Goal: Information Seeking & Learning: Learn about a topic

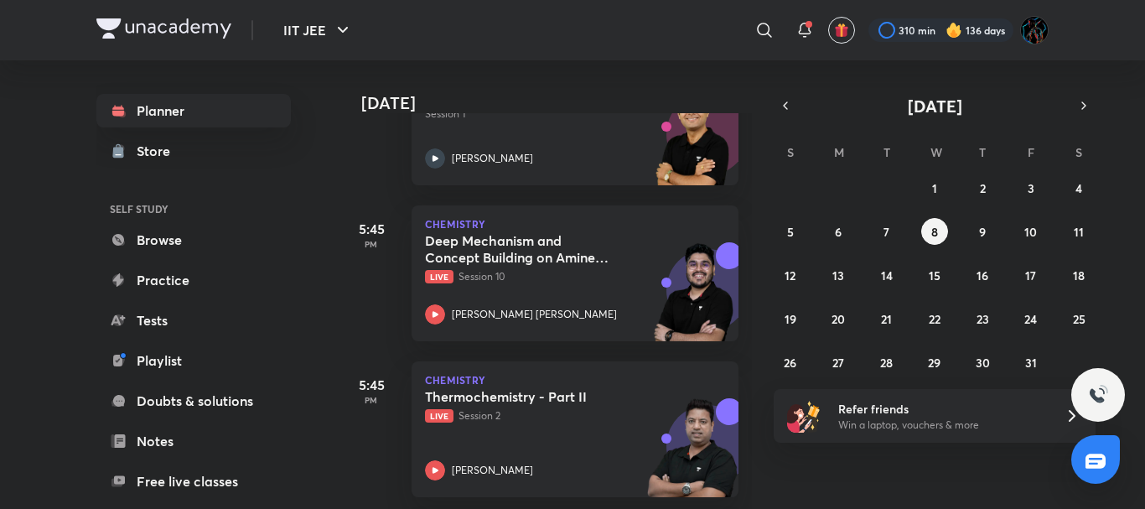
scroll to position [488, 0]
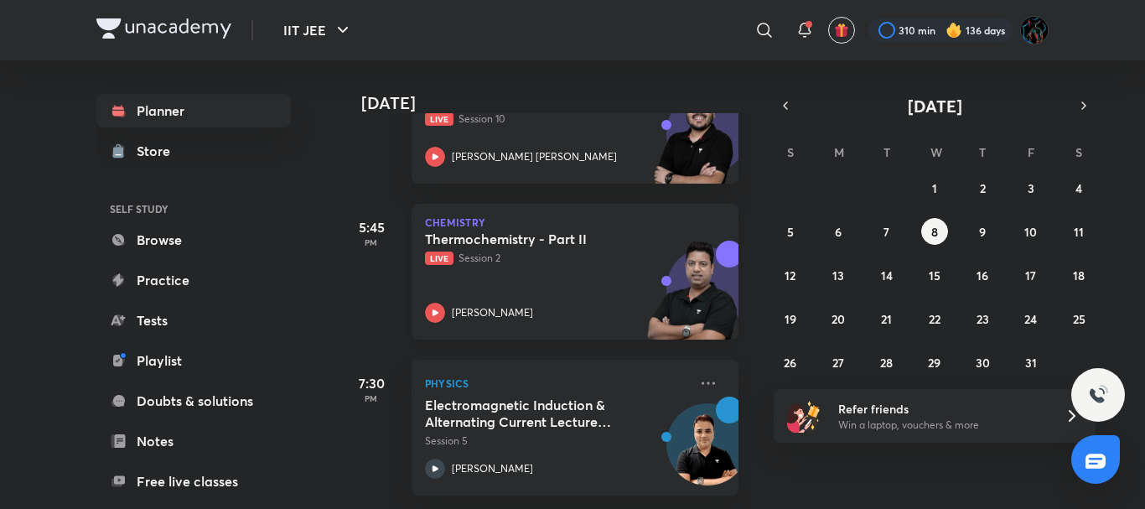
click at [559, 269] on div "Thermochemistry - Part II Live Session 2 [PERSON_NAME]" at bounding box center [556, 277] width 263 height 92
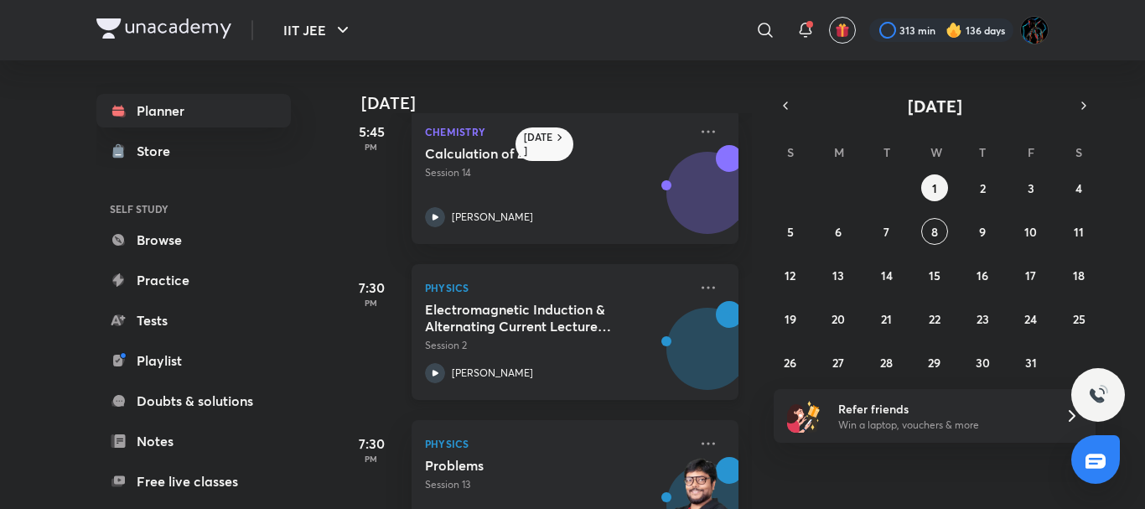
scroll to position [889, 0]
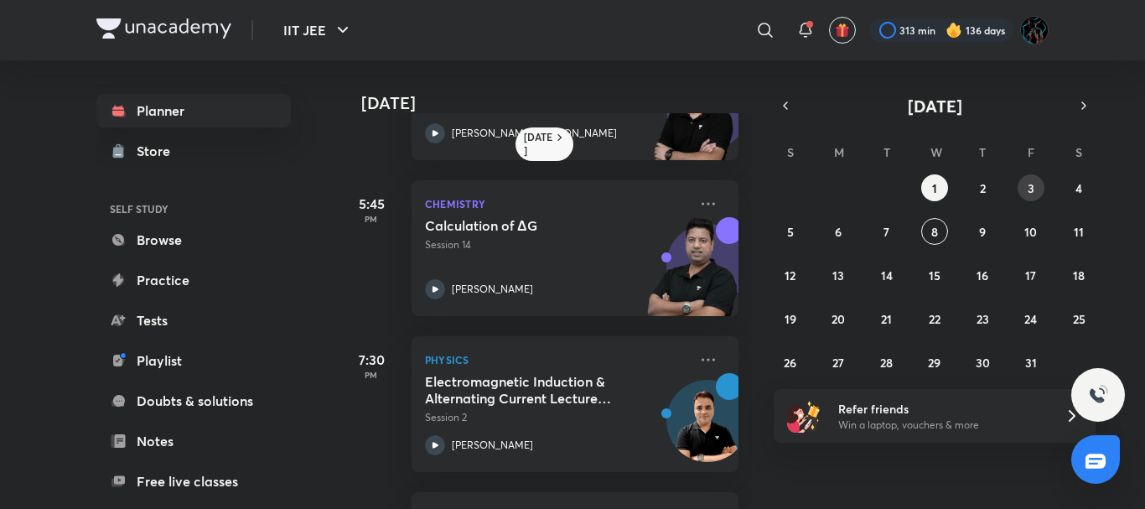
click at [1034, 188] on button "3" at bounding box center [1031, 187] width 27 height 27
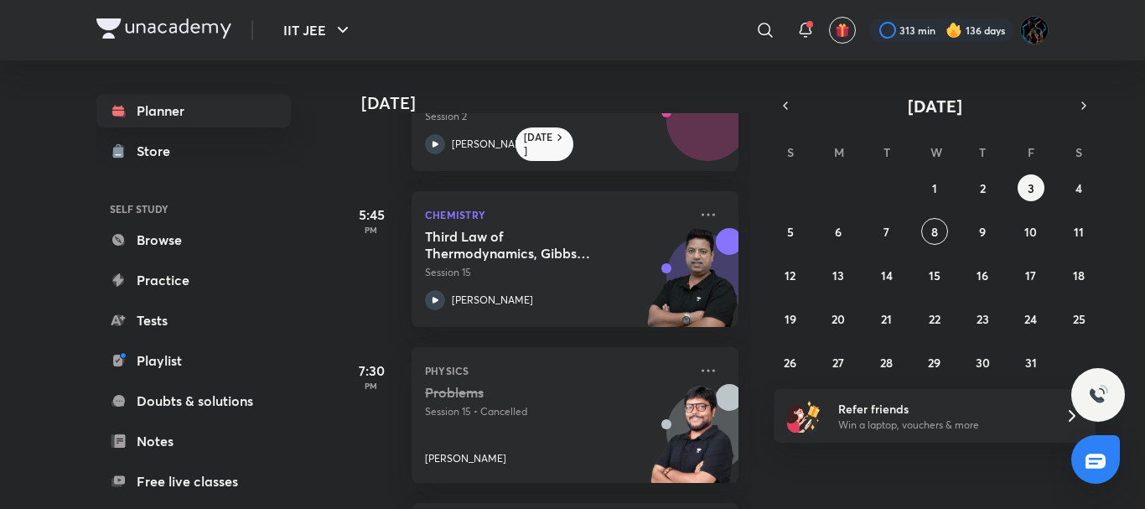
scroll to position [566, 0]
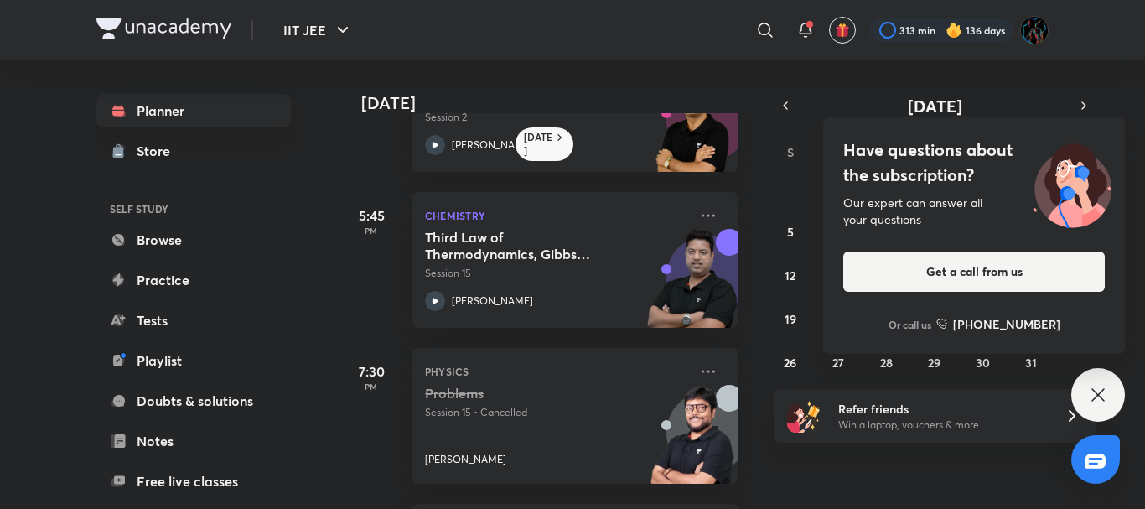
click at [1094, 396] on icon at bounding box center [1098, 395] width 20 height 20
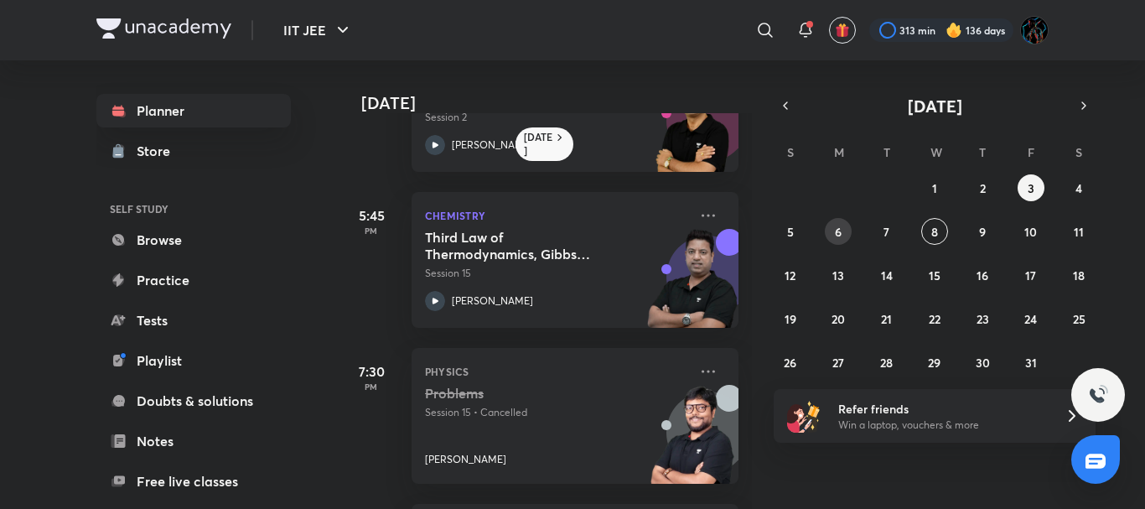
click at [844, 227] on button "6" at bounding box center [838, 231] width 27 height 27
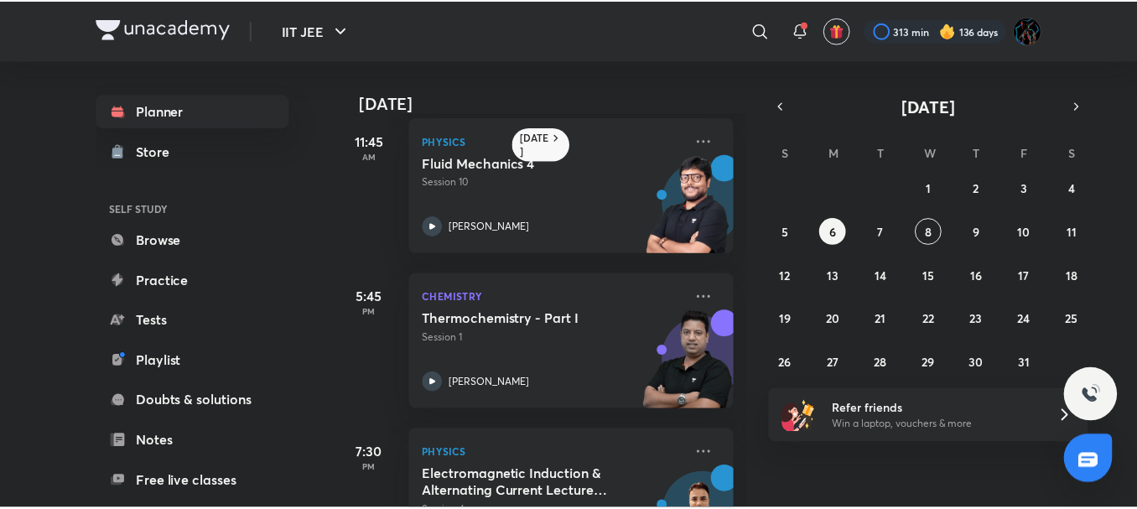
scroll to position [255, 0]
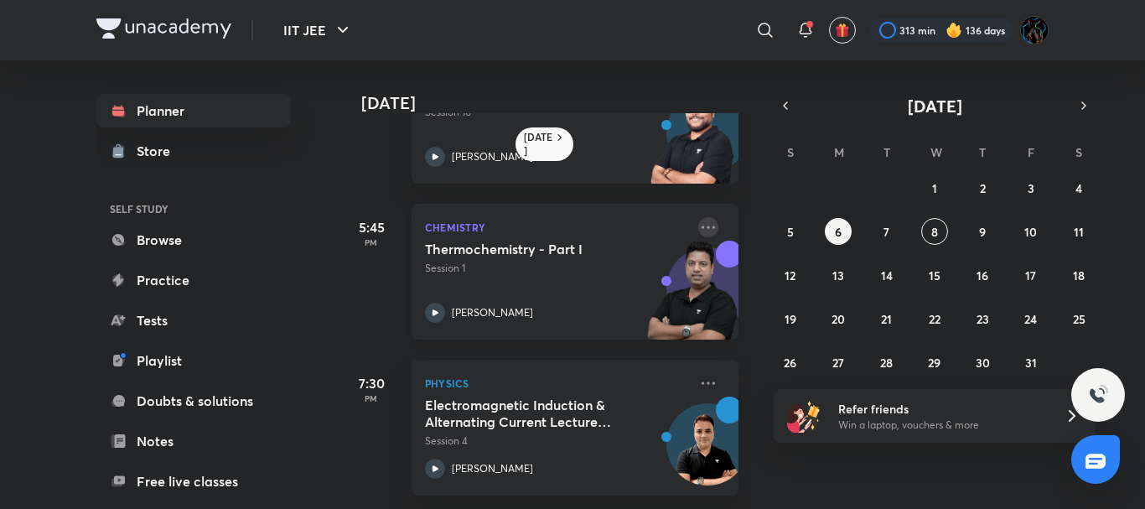
click at [698, 217] on icon at bounding box center [708, 227] width 20 height 20
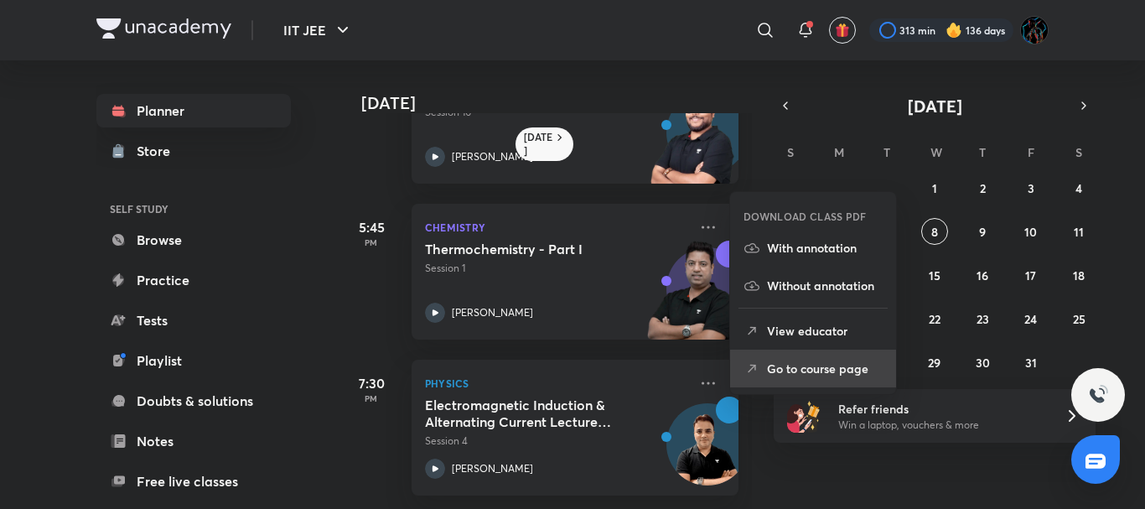
click at [800, 360] on p "Go to course page" at bounding box center [825, 369] width 116 height 18
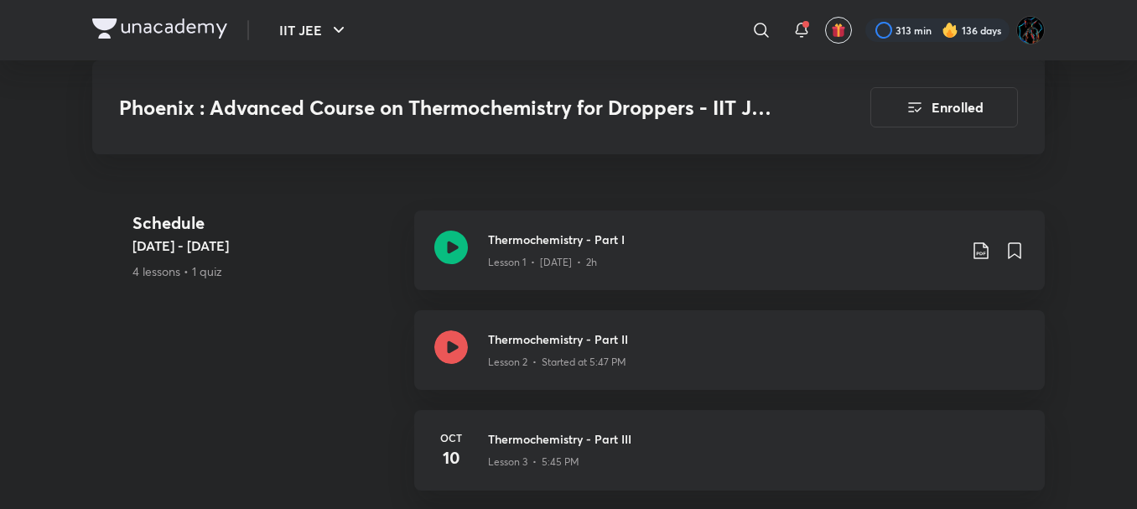
scroll to position [894, 0]
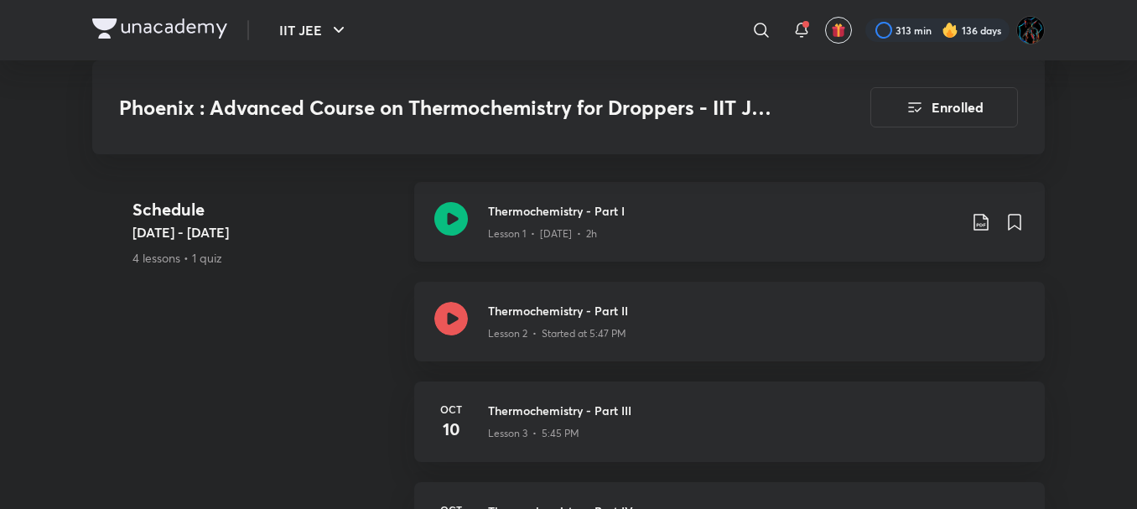
click at [980, 219] on icon at bounding box center [981, 222] width 20 height 20
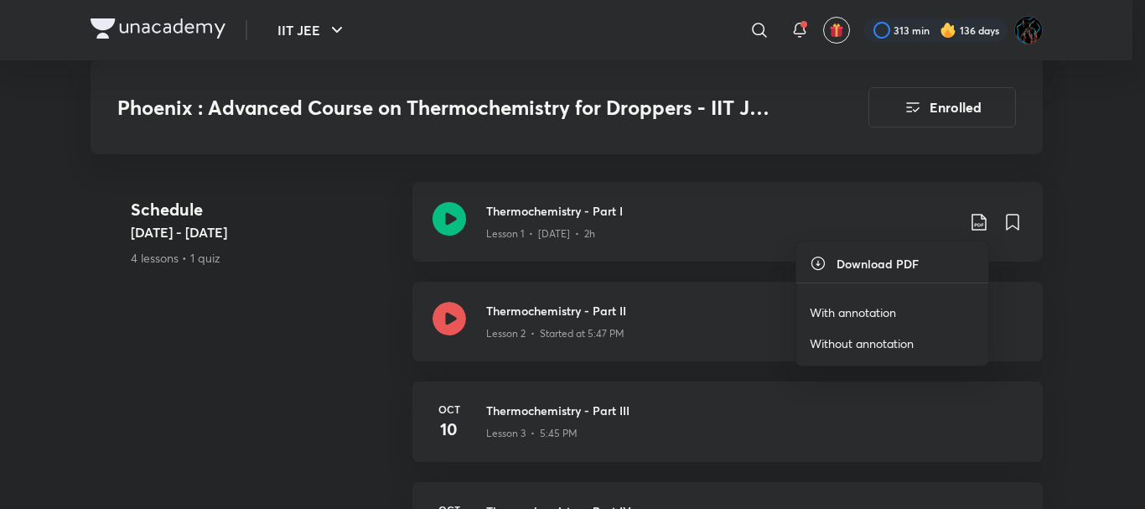
click at [880, 309] on p "With annotation" at bounding box center [853, 312] width 86 height 18
